Goal: Task Accomplishment & Management: Manage account settings

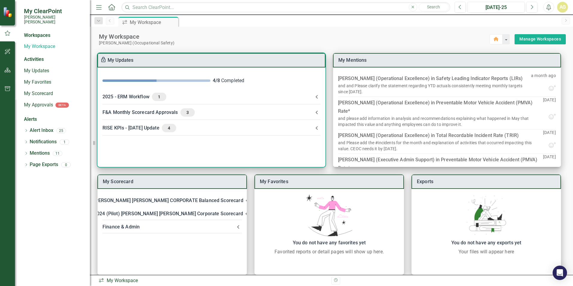
click at [120, 99] on div "2025 - ERM Workflow 1" at bounding box center [208, 97] width 211 height 8
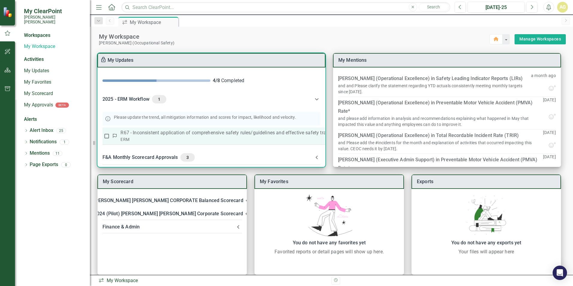
click at [139, 134] on p "R67 - Inconsistent application of comprehensive safety rules/guidelines and eff…" at bounding box center [239, 132] width 238 height 7
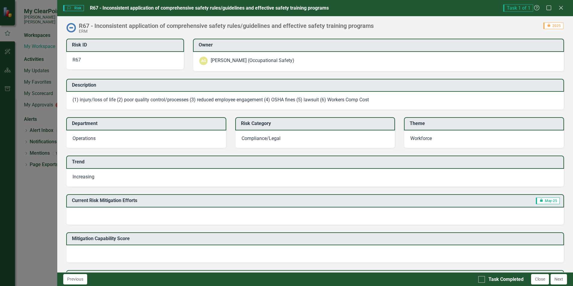
drag, startPoint x: 352, startPoint y: 7, endPoint x: 379, endPoint y: 84, distance: 81.0
click at [379, 84] on div "Risk Risk R67 - Inconsistent application of comprehensive safety rules/guidelin…" at bounding box center [315, 143] width 516 height 286
click at [550, 8] on icon "Maximize" at bounding box center [548, 8] width 7 height 6
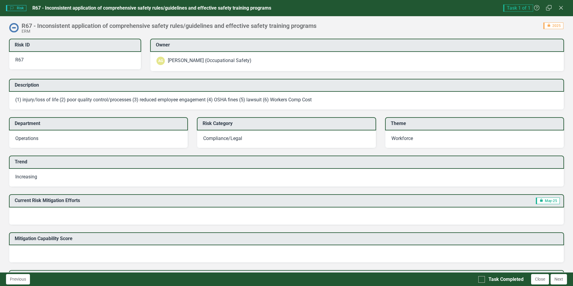
click at [531, 145] on div "Workforce" at bounding box center [474, 139] width 179 height 18
click at [98, 101] on span "(1) injury/loss of life (2) poor quality control/processes (3) reduced employee…" at bounding box center [163, 100] width 296 height 6
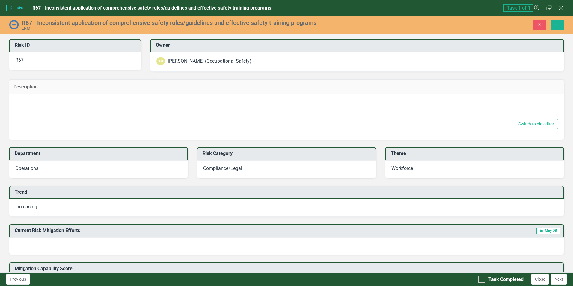
type textarea "(1) injury/loss of life (2) poor quality control/processes (3) reduced employee…"
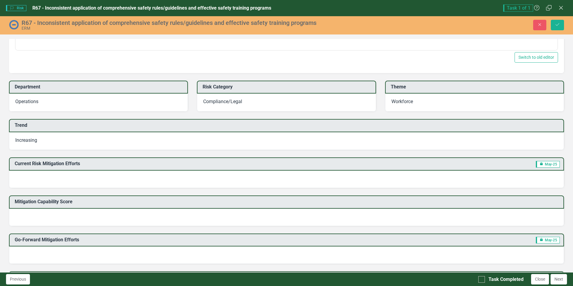
scroll to position [180, 0]
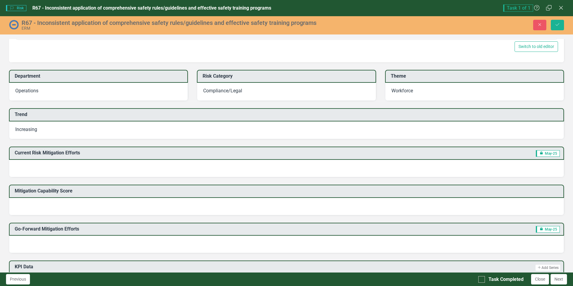
click at [102, 132] on div "Increasing" at bounding box center [286, 130] width 555 height 18
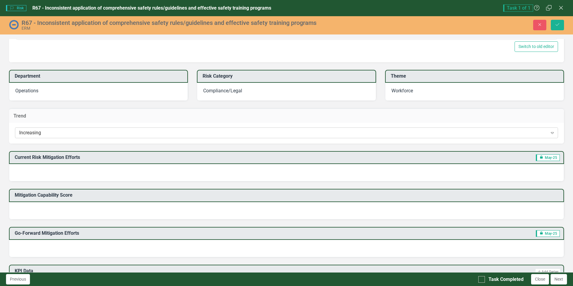
click at [63, 131] on div "Increasing" at bounding box center [283, 132] width 528 height 7
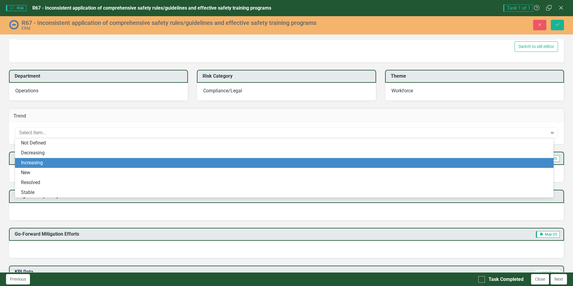
click at [53, 165] on div "Increasing" at bounding box center [285, 162] width 529 height 7
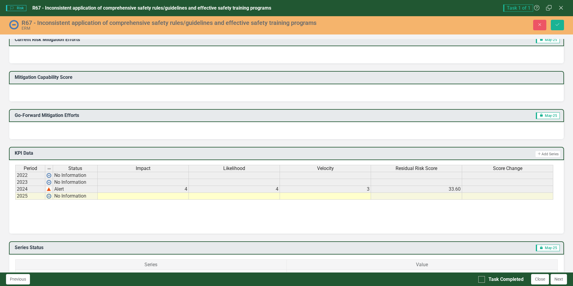
scroll to position [300, 0]
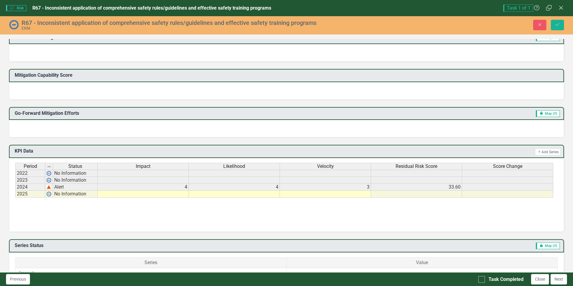
click at [37, 90] on div at bounding box center [286, 90] width 555 height 17
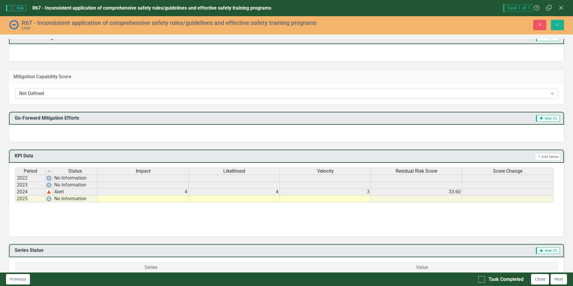
click at [56, 94] on div "Not Defined" at bounding box center [283, 93] width 528 height 7
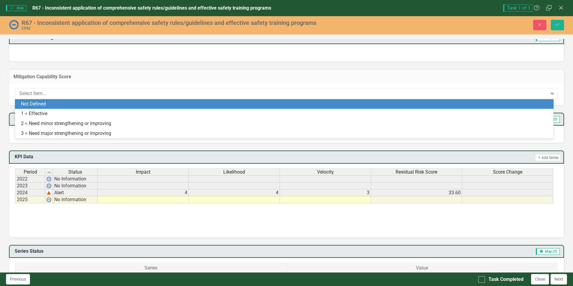
click at [76, 100] on div "Not Defined" at bounding box center [284, 104] width 539 height 10
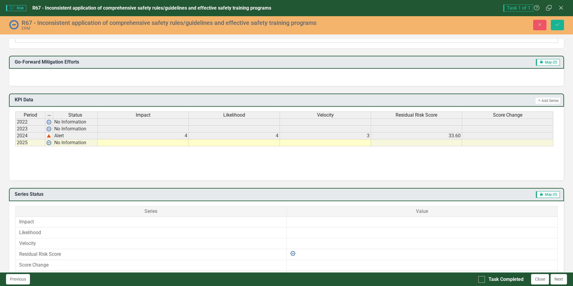
scroll to position [360, 0]
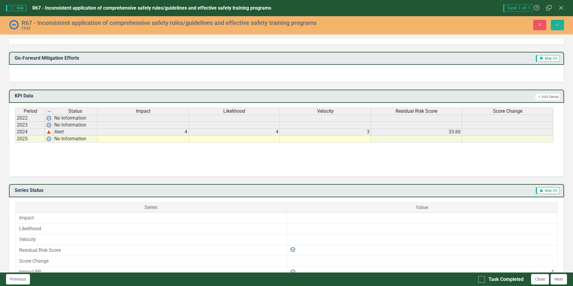
click at [52, 71] on div at bounding box center [286, 73] width 555 height 17
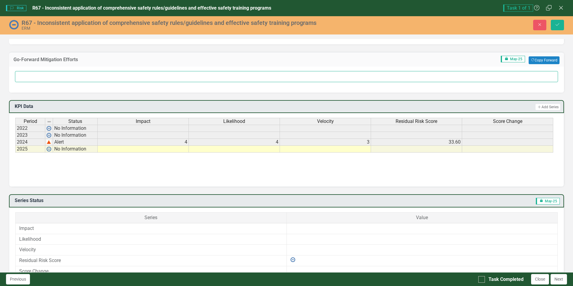
click at [52, 73] on input "text" at bounding box center [286, 76] width 543 height 11
click at [551, 11] on div "Restore" at bounding box center [548, 8] width 7 height 8
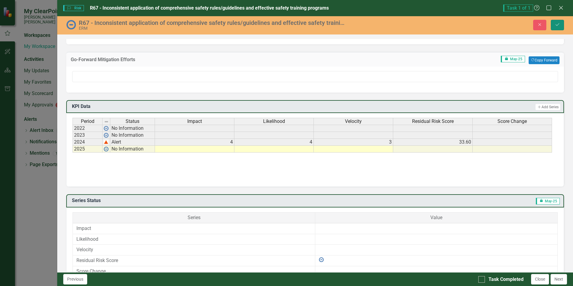
click at [555, 25] on icon "Save" at bounding box center [557, 24] width 5 height 4
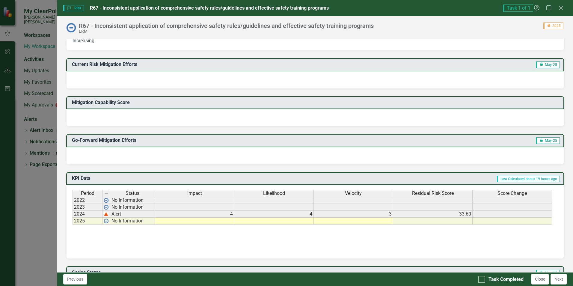
scroll to position [150, 0]
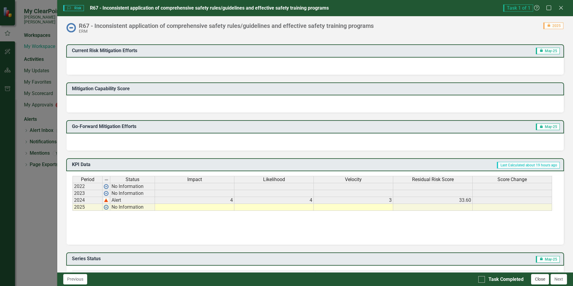
click at [543, 282] on button "Close" at bounding box center [540, 279] width 18 height 10
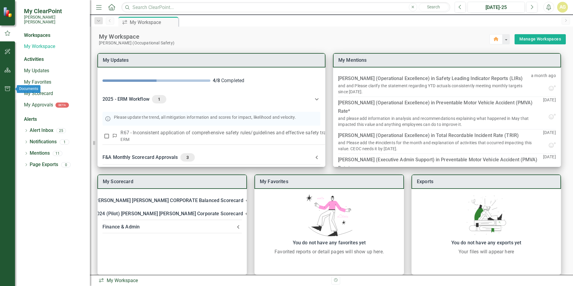
click at [8, 90] on icon "button" at bounding box center [7, 88] width 6 height 5
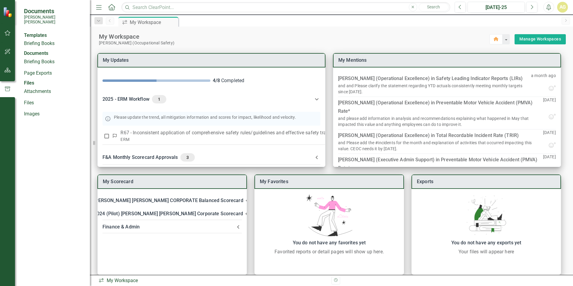
click at [31, 87] on div "Files" at bounding box center [54, 83] width 60 height 7
click at [29, 106] on link "Files" at bounding box center [54, 103] width 60 height 7
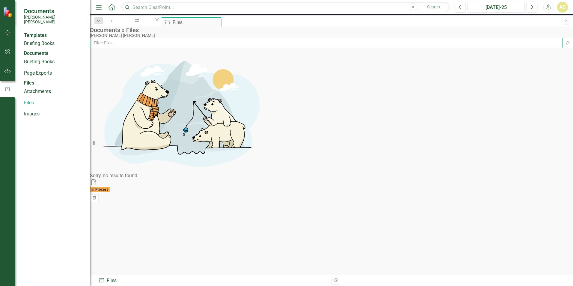
click at [146, 48] on input "text" at bounding box center [326, 43] width 473 height 10
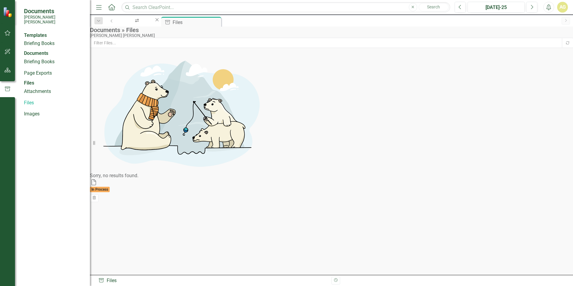
click at [148, 73] on div "Sorry, no results found." at bounding box center [331, 115] width 483 height 127
click at [7, 14] on img at bounding box center [8, 12] width 10 height 10
click at [9, 30] on button "button" at bounding box center [7, 33] width 13 height 13
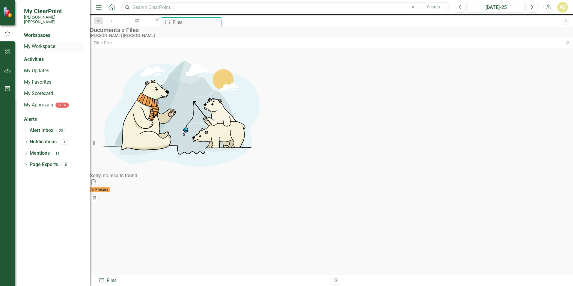
click at [42, 43] on link "My Workspace" at bounding box center [54, 46] width 60 height 7
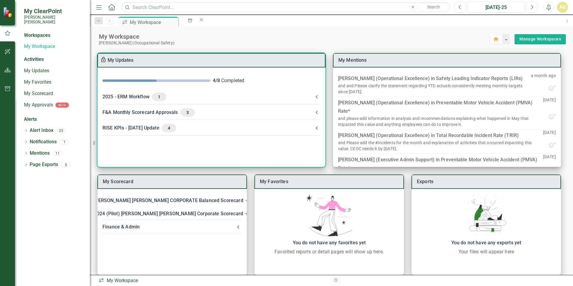
click at [138, 96] on div "2025 - ERM Workflow 1" at bounding box center [208, 97] width 211 height 8
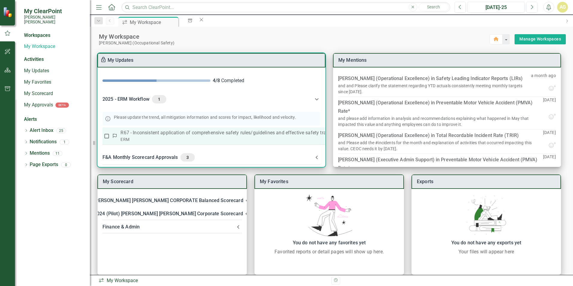
click at [140, 134] on p "R67 - Inconsistent application of comprehensive safety rules/guidelines and eff…" at bounding box center [239, 132] width 238 height 7
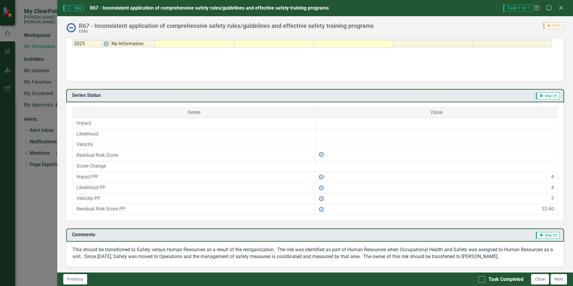
scroll to position [314, 0]
click at [507, 258] on span "This should be transitioned to Safety versus Human Resources as a result of the…" at bounding box center [313, 252] width 480 height 13
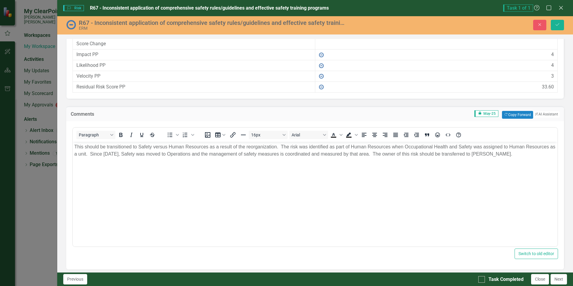
scroll to position [439, 0]
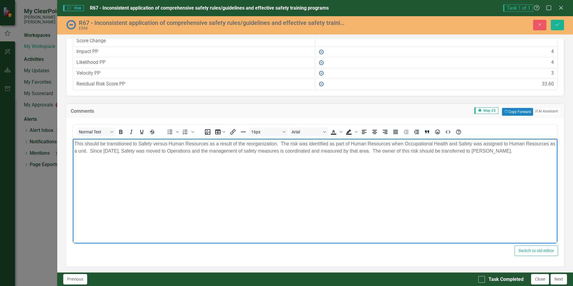
drag, startPoint x: 532, startPoint y: 151, endPoint x: 72, endPoint y: 142, distance: 459.6
click at [73, 142] on html "This should be transitioned to Safety versus Human Resources as a result of the…" at bounding box center [315, 183] width 485 height 90
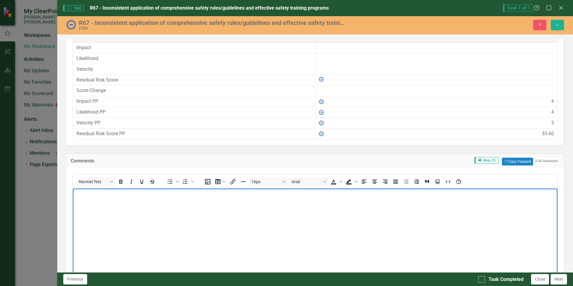
scroll to position [390, 0]
click at [538, 25] on icon "Close" at bounding box center [539, 24] width 5 height 4
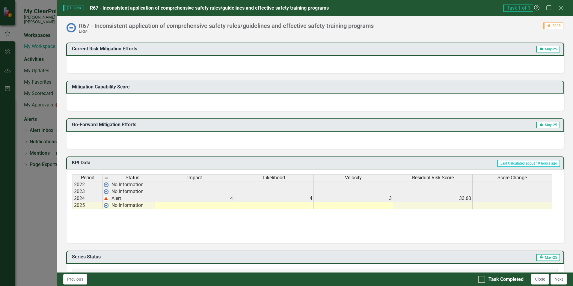
scroll to position [134, 0]
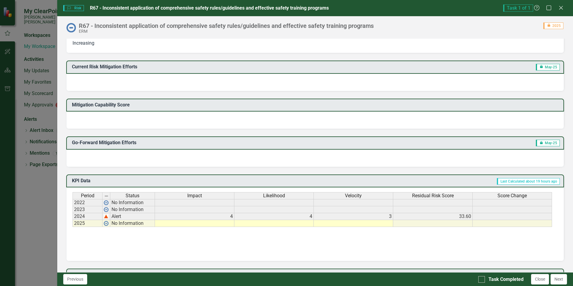
click at [564, 7] on div "Task 1 of 1 Help Maximize Close" at bounding box center [535, 7] width 64 height 7
click at [563, 8] on icon "Close" at bounding box center [560, 8] width 7 height 6
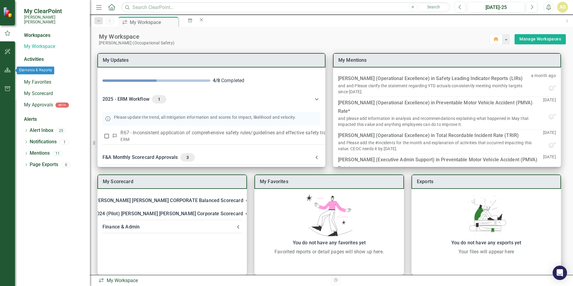
click at [5, 69] on icon "button" at bounding box center [7, 70] width 6 height 5
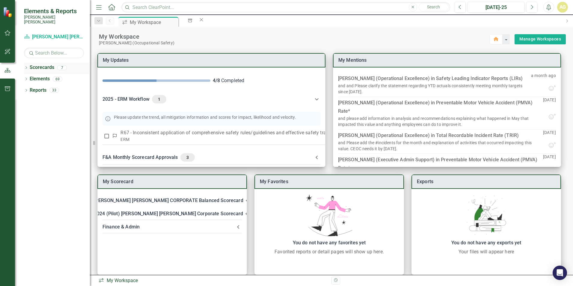
click at [42, 64] on link "Scorecards" at bounding box center [42, 67] width 25 height 7
click at [24, 67] on icon "Dropdown" at bounding box center [26, 68] width 4 height 3
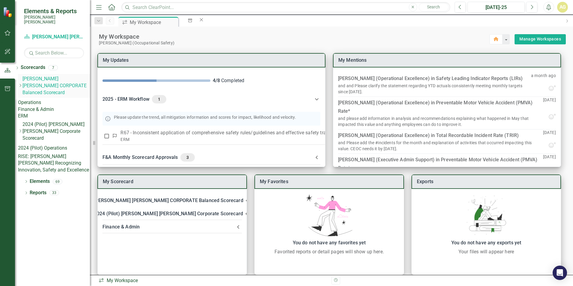
click at [22, 84] on icon "Dropdown" at bounding box center [20, 86] width 4 height 4
click at [43, 113] on link "ERM" at bounding box center [54, 116] width 72 height 7
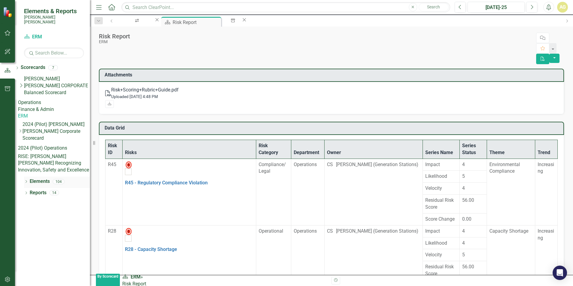
click at [26, 180] on icon "Dropdown" at bounding box center [26, 181] width 4 height 3
click at [18, 237] on icon at bounding box center [16, 238] width 1 height 3
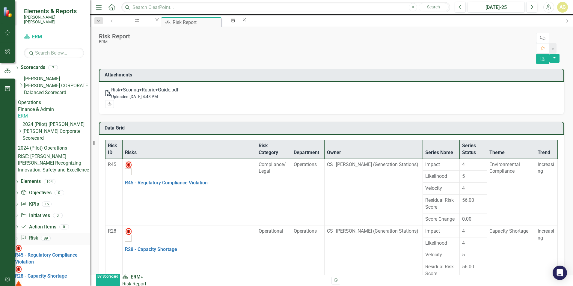
click at [38, 235] on link "Risk Risk" at bounding box center [29, 238] width 17 height 7
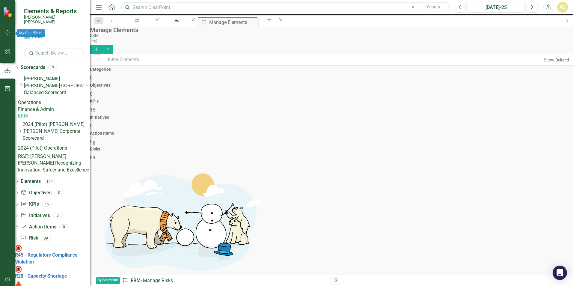
click at [8, 32] on icon "button" at bounding box center [7, 33] width 6 height 5
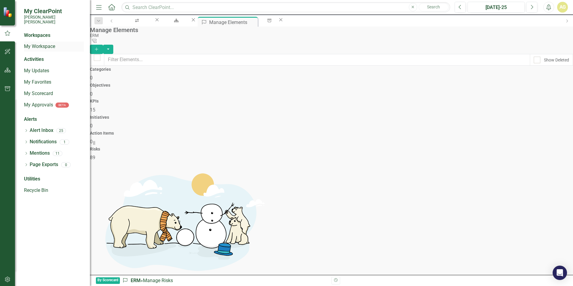
click at [41, 43] on link "My Workspace" at bounding box center [54, 46] width 60 height 7
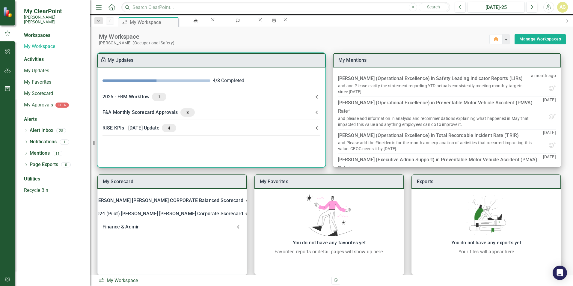
click at [138, 98] on div "2025 - ERM Workflow 1" at bounding box center [208, 97] width 211 height 8
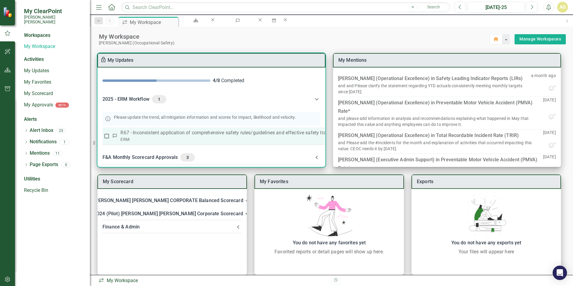
click at [151, 135] on p "R67 - Inconsistent application of comprehensive safety rules/guidelines and eff…" at bounding box center [239, 132] width 238 height 7
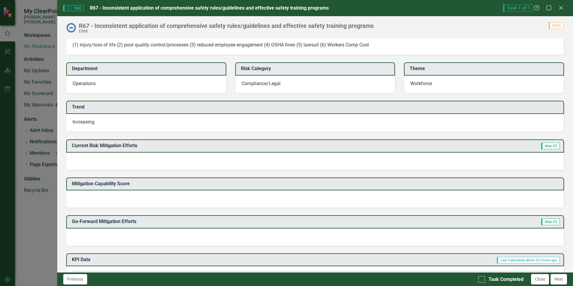
scroll to position [90, 0]
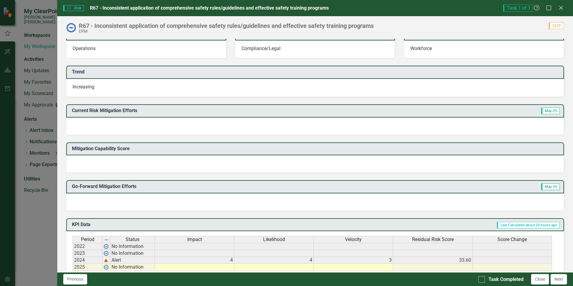
click at [106, 126] on div at bounding box center [315, 125] width 498 height 17
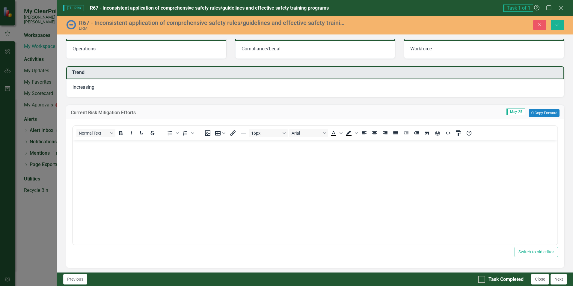
scroll to position [0, 0]
click at [102, 158] on body "Rich Text Area. Press ALT-0 for help." at bounding box center [315, 185] width 485 height 90
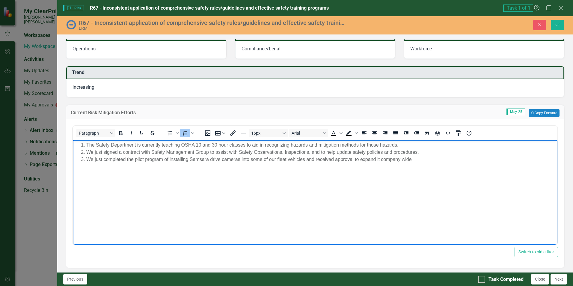
click at [421, 159] on li "We just completed the pilot program of installing Samsara drive cameras into so…" at bounding box center [321, 159] width 470 height 7
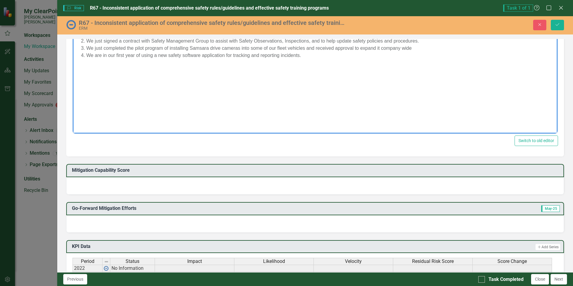
scroll to position [210, 0]
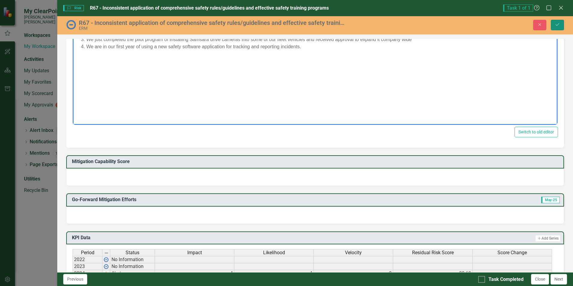
click at [559, 27] on button "Save" at bounding box center [557, 25] width 13 height 10
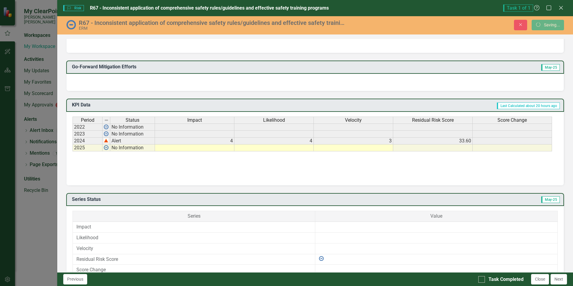
scroll to position [208, 0]
